Goal: Task Accomplishment & Management: Use online tool/utility

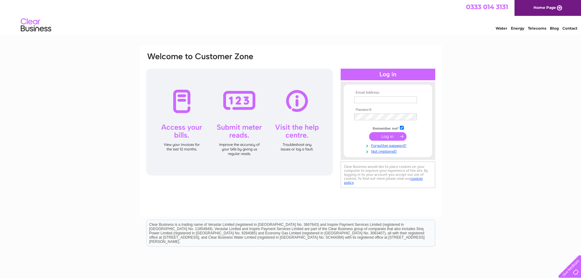
type input "neil@aliveanddirty.co.uk"
drag, startPoint x: 0, startPoint y: 0, endPoint x: 390, endPoint y: 135, distance: 412.7
click at [390, 135] on input "submit" at bounding box center [388, 136] width 38 height 9
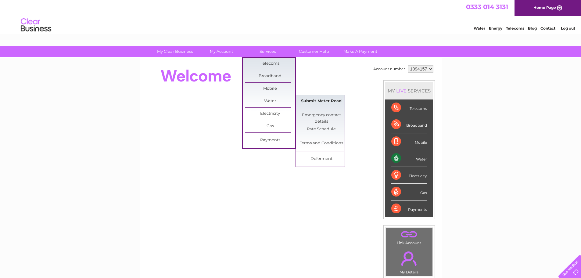
click at [321, 101] on link "Submit Meter Read" at bounding box center [321, 101] width 50 height 12
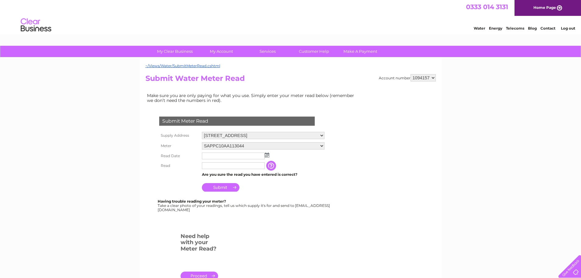
click at [265, 153] on img at bounding box center [267, 155] width 5 height 5
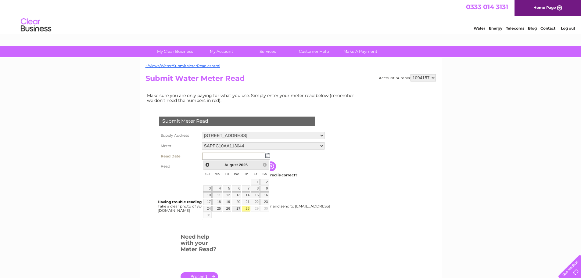
click at [238, 208] on link "27" at bounding box center [237, 209] width 10 height 6
type input "2025/08/27"
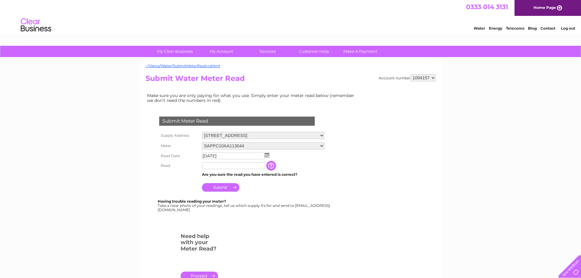
click at [214, 167] on input "text" at bounding box center [233, 165] width 63 height 7
type input "1543"
click at [221, 187] on input "Submit" at bounding box center [221, 188] width 38 height 9
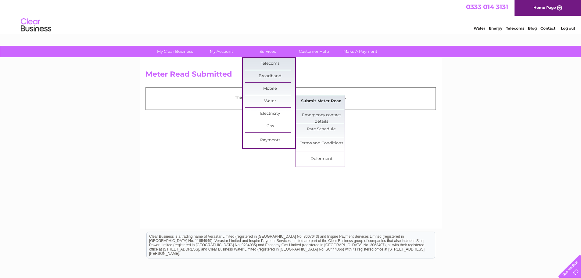
click at [312, 100] on link "Submit Meter Read" at bounding box center [321, 101] width 50 height 12
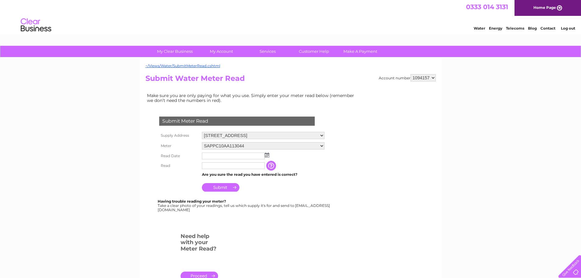
click at [269, 147] on select "SAPPC10AA113044" at bounding box center [263, 145] width 123 height 7
click at [269, 137] on select "[STREET_ADDRESS][GEOGRAPHIC_DATA][STREET_ADDRESS] [STREET_ADDRESS]" at bounding box center [263, 136] width 123 height 8
select select "233252"
click at [202, 132] on select "[STREET_ADDRESS][GEOGRAPHIC_DATA][STREET_ADDRESS] [STREET_ADDRESS]" at bounding box center [263, 136] width 123 height 8
click at [266, 135] on select "2-4 Sherborne Square, Liverpool, Merseyside, L36 9UR 7 Wall Street, Liverpool, …" at bounding box center [263, 135] width 123 height 7
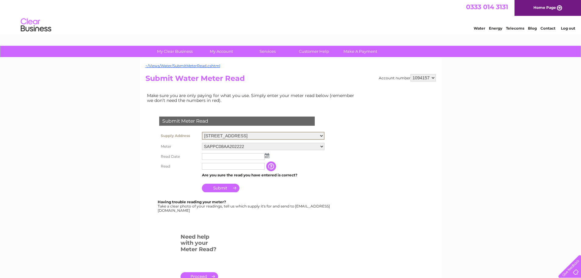
select select "233253"
click at [202, 132] on select "2-4 Sherborne Square, Liverpool, Merseyside, L36 9UR 7 Wall Street, Liverpool, …" at bounding box center [263, 136] width 123 height 8
click at [266, 154] on img at bounding box center [267, 155] width 5 height 5
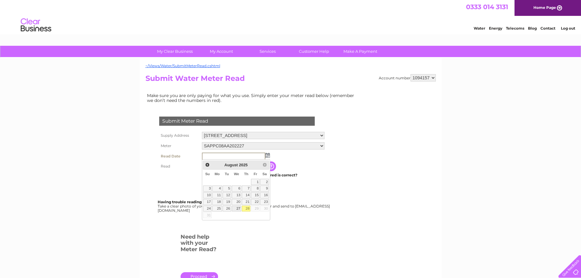
click at [238, 207] on link "27" at bounding box center [237, 209] width 10 height 6
type input "2025/08/27"
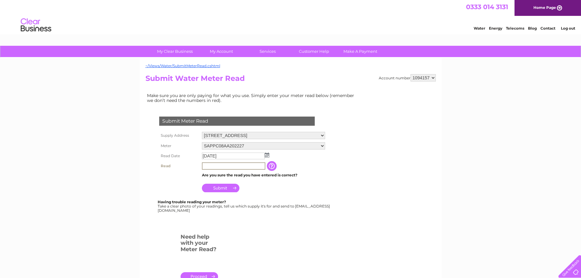
click at [218, 164] on input "text" at bounding box center [233, 165] width 63 height 7
type input "3692"
click at [223, 188] on input "Submit" at bounding box center [221, 187] width 38 height 9
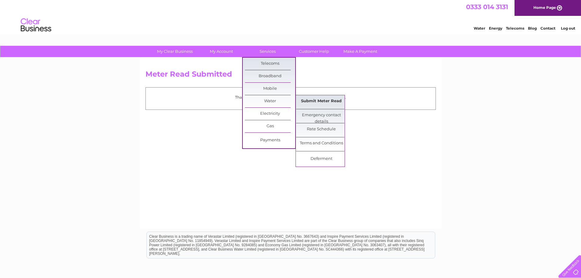
click at [329, 101] on link "Submit Meter Read" at bounding box center [321, 101] width 50 height 12
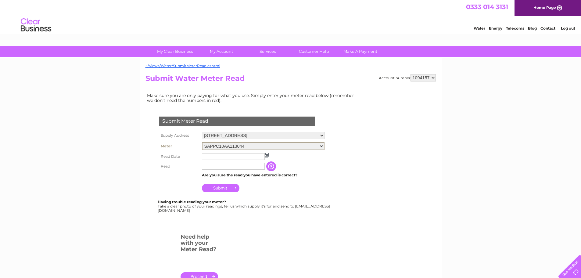
click at [289, 146] on select "SAPPC10AA113044" at bounding box center [263, 146] width 123 height 8
click at [296, 134] on select "2-4 Sherborne Square, Liverpool, Merseyside, L36 9UR 7 Wall Street, Liverpool, …" at bounding box center [263, 136] width 123 height 8
select select "233252"
click at [202, 132] on select "2-4 Sherborne Square, Liverpool, Merseyside, L36 9UR 7 Wall Street, Liverpool, …" at bounding box center [263, 136] width 123 height 8
click at [268, 156] on img at bounding box center [267, 155] width 5 height 5
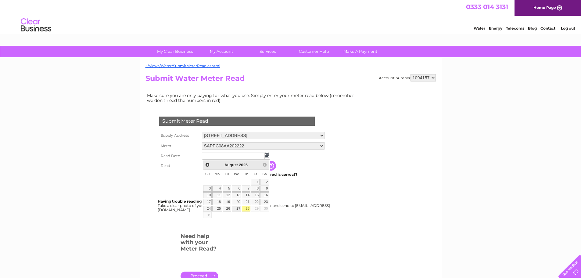
click at [236, 208] on link "27" at bounding box center [237, 209] width 10 height 6
type input "[DATE]"
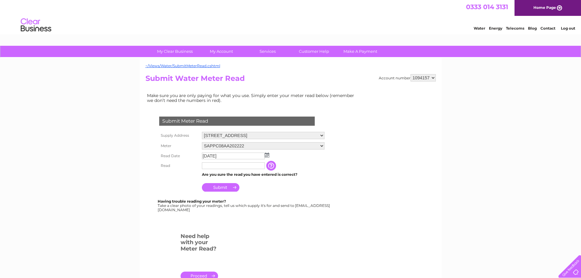
click at [218, 167] on input "text" at bounding box center [233, 165] width 63 height 7
type input "439"
click at [221, 188] on input "Submit" at bounding box center [221, 188] width 38 height 9
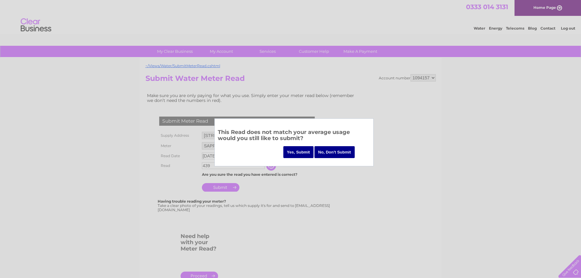
click at [293, 149] on input "Yes, Submit" at bounding box center [298, 152] width 31 height 12
